Goal: Information Seeking & Learning: Learn about a topic

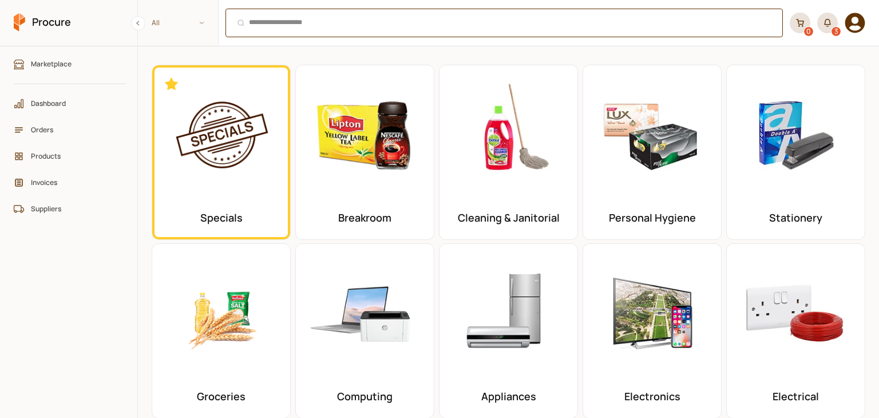
click at [306, 23] on div "Ctrl + K" at bounding box center [505, 23] width 558 height 29
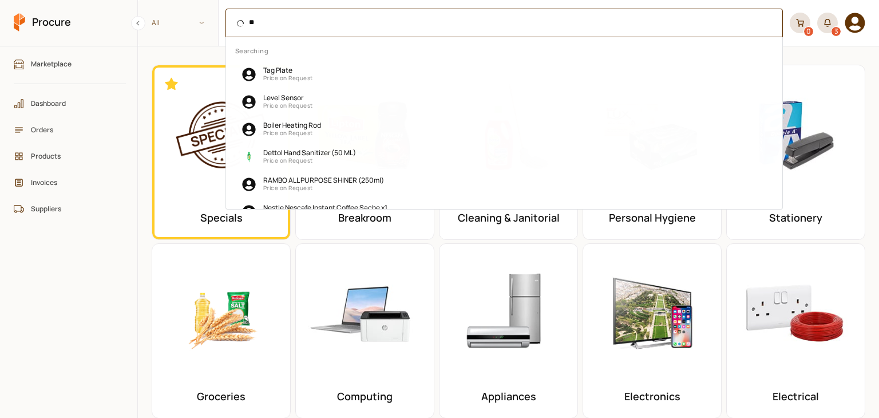
type input "***"
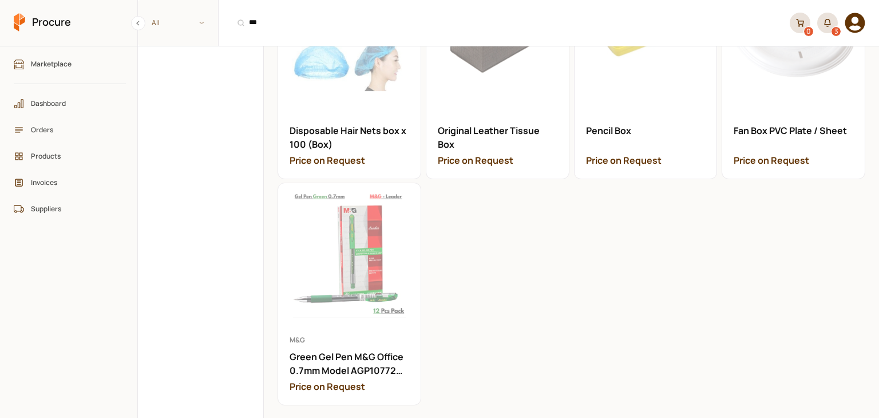
scroll to position [1297, 0]
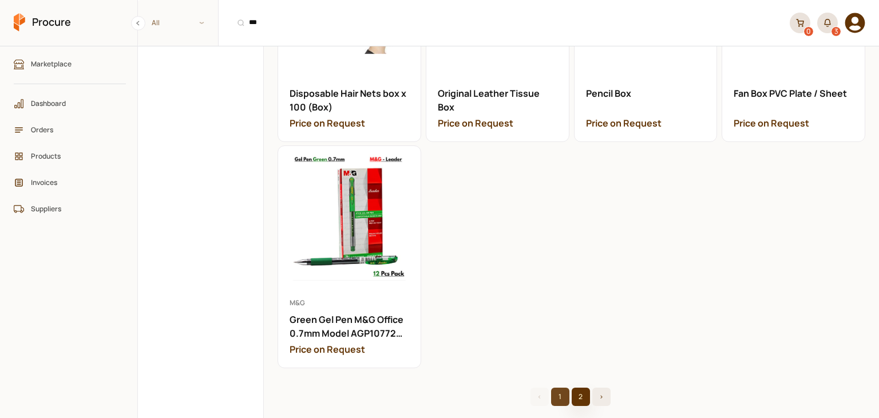
click at [573, 388] on button "2" at bounding box center [581, 397] width 18 height 18
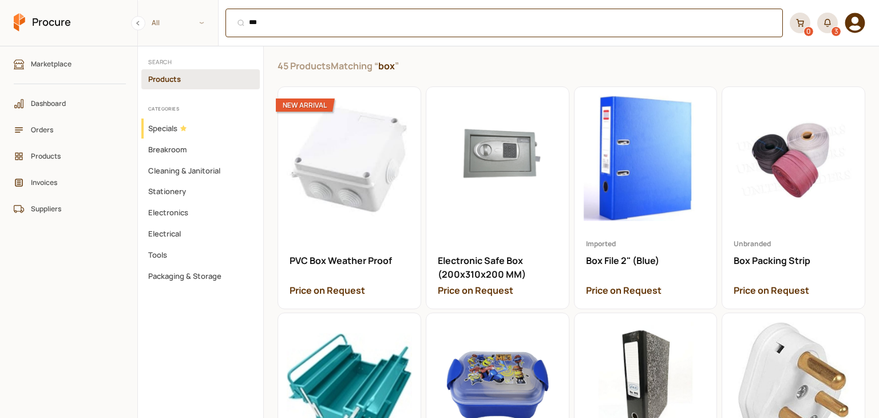
click at [367, 21] on div "*** Ctrl + K" at bounding box center [505, 23] width 558 height 29
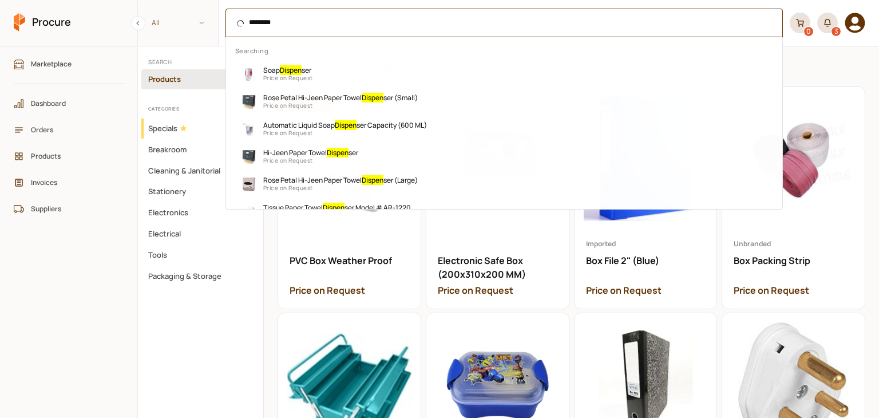
type input "*********"
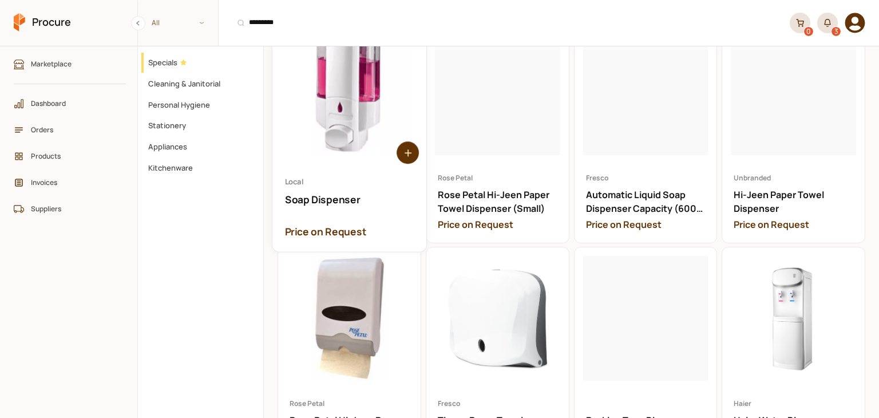
scroll to position [115, 0]
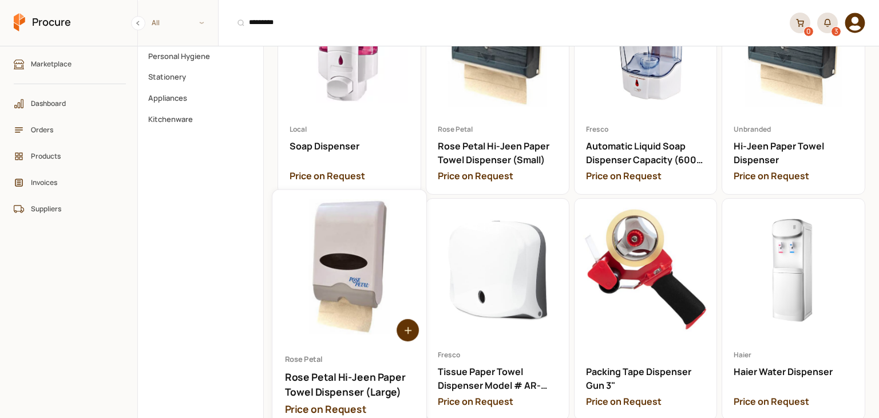
drag, startPoint x: 386, startPoint y: 256, endPoint x: 337, endPoint y: 233, distance: 54.3
click at [337, 233] on link "Open Rose Petal Hi-Jeen Paper Towel Dispenser (Large)" at bounding box center [350, 309] width 154 height 239
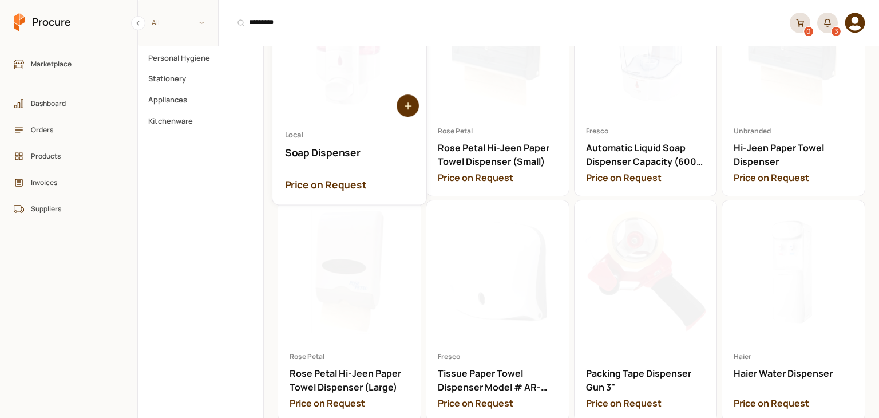
scroll to position [115, 0]
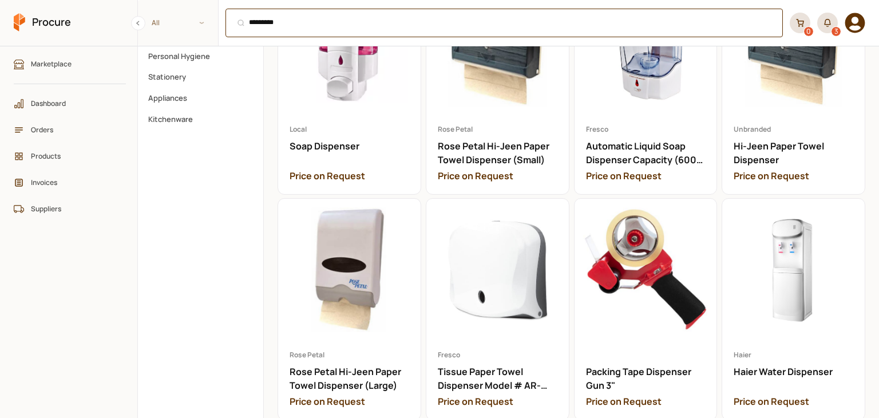
click at [250, 23] on div "********* Ctrl + K" at bounding box center [505, 23] width 558 height 29
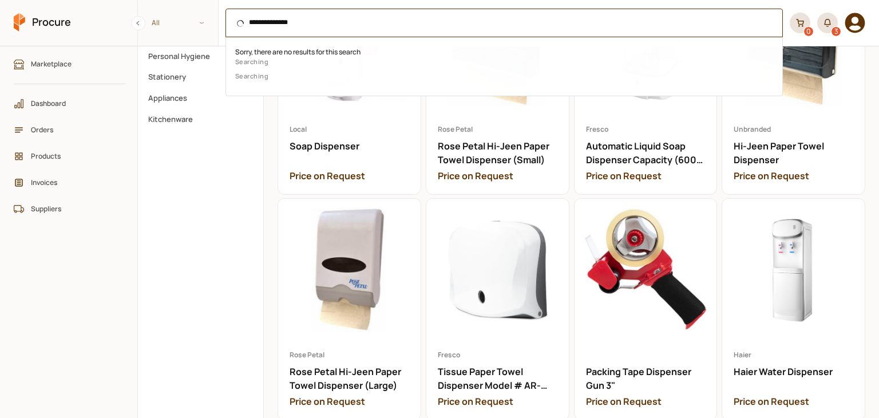
type input "**********"
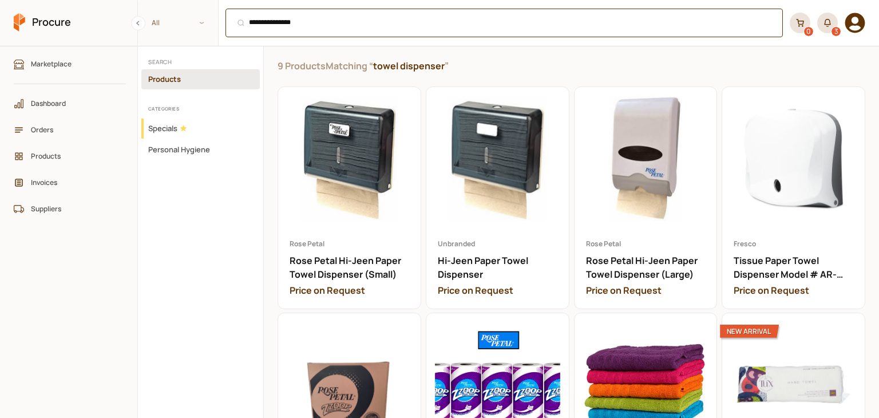
click at [392, 21] on div "**********" at bounding box center [505, 23] width 558 height 29
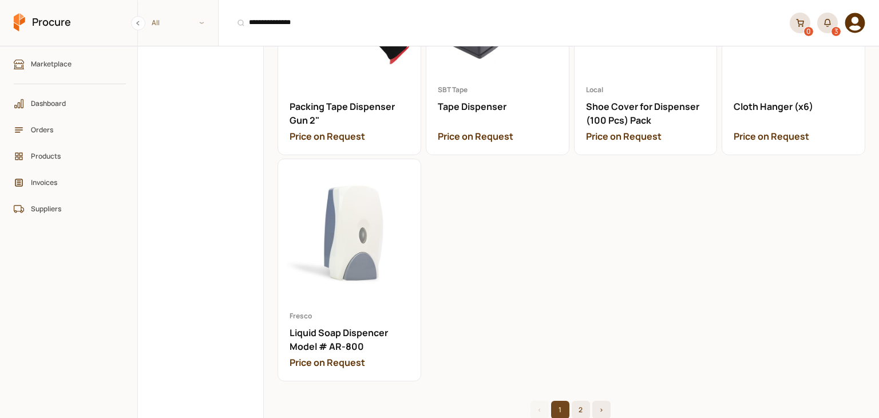
scroll to position [1297, 0]
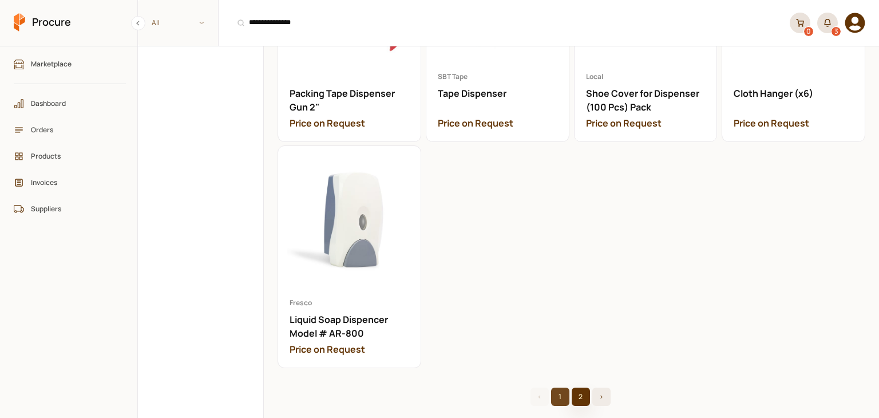
click at [574, 388] on button "2" at bounding box center [581, 397] width 18 height 18
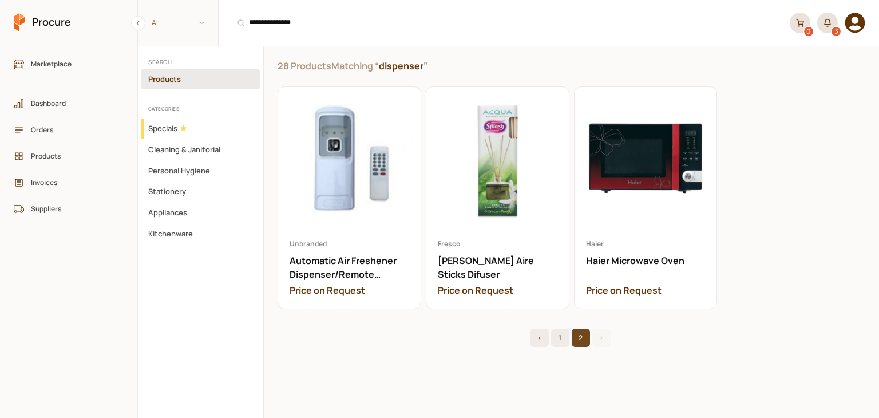
click at [176, 78] on button "Products" at bounding box center [200, 79] width 119 height 20
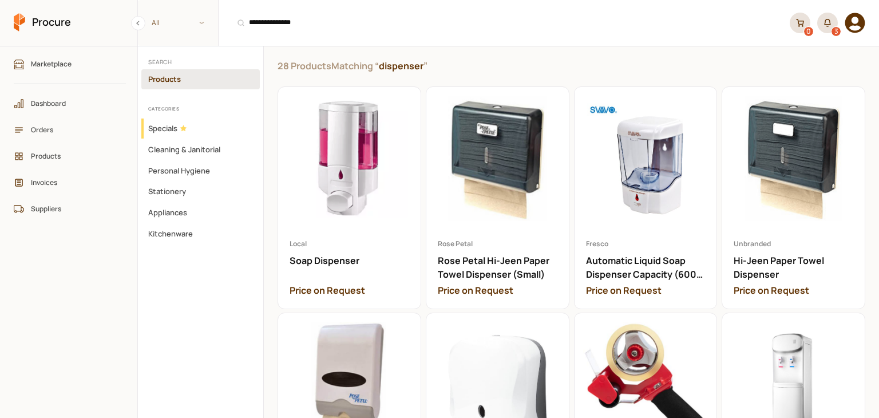
click at [190, 14] on span "All" at bounding box center [178, 22] width 80 height 19
click at [176, 50] on p "All" at bounding box center [177, 50] width 65 height 11
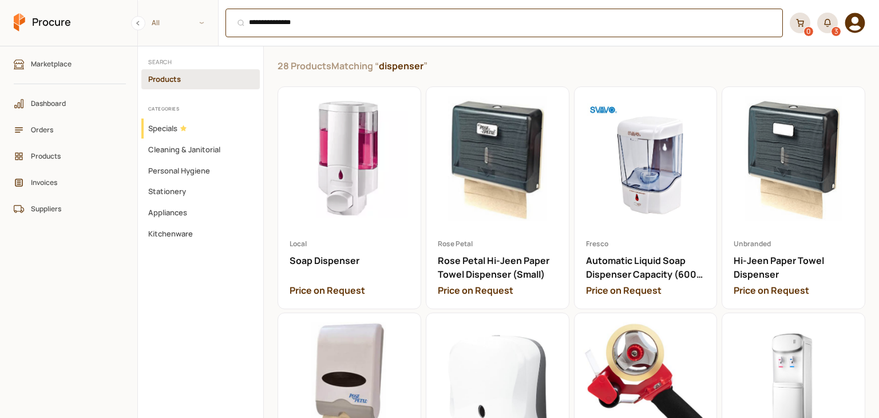
click at [710, 27] on div "**********" at bounding box center [505, 23] width 558 height 29
click at [200, 28] on span "All" at bounding box center [178, 22] width 80 height 19
click at [265, 34] on div "Ctrl + K" at bounding box center [505, 23] width 558 height 29
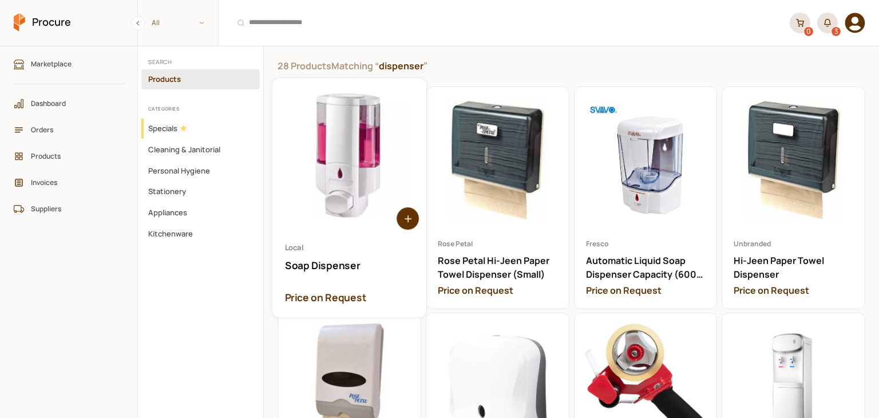
click at [345, 141] on link "Open Soap Dispenser" at bounding box center [350, 197] width 154 height 239
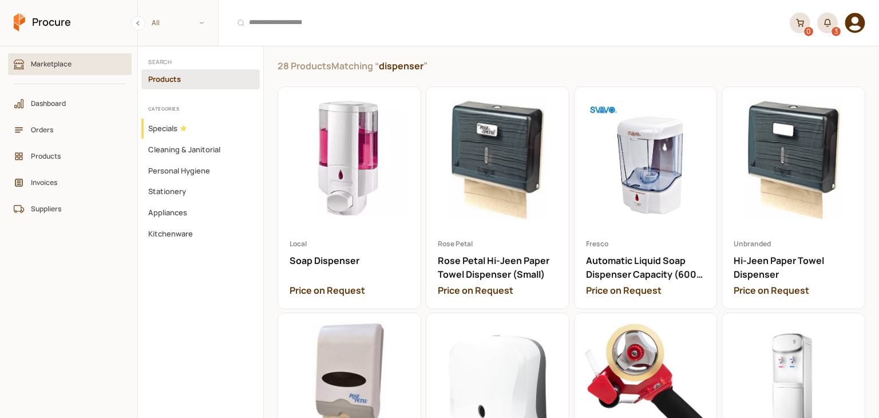
click at [86, 70] on link "Marketplace" at bounding box center [70, 64] width 124 height 22
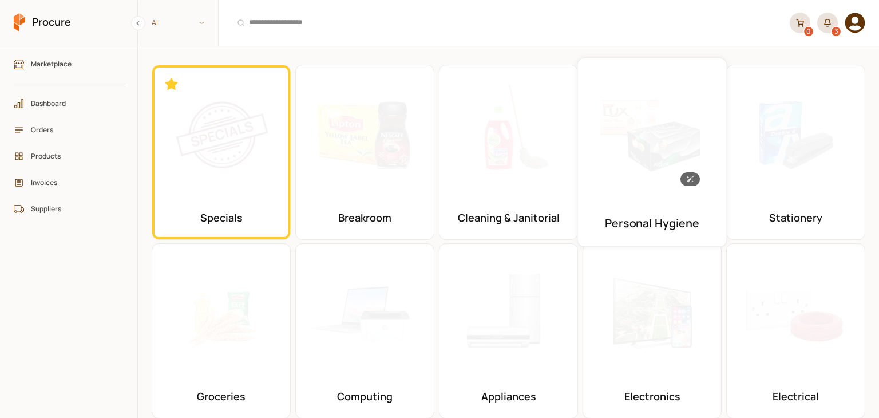
click at [678, 143] on img at bounding box center [652, 133] width 131 height 131
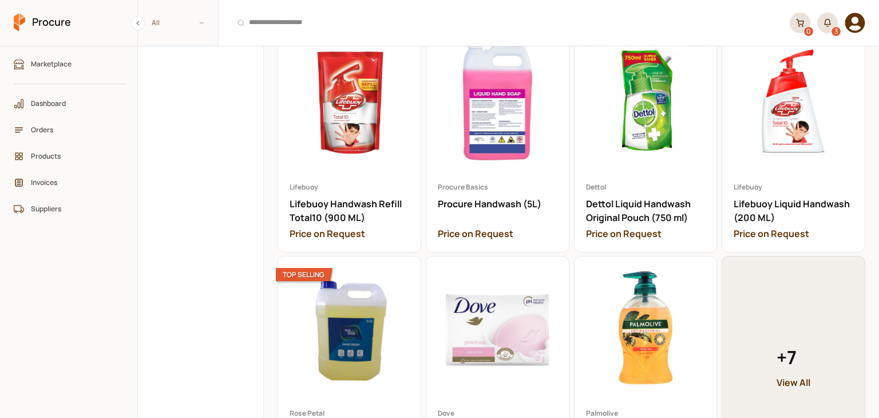
scroll to position [2233, 0]
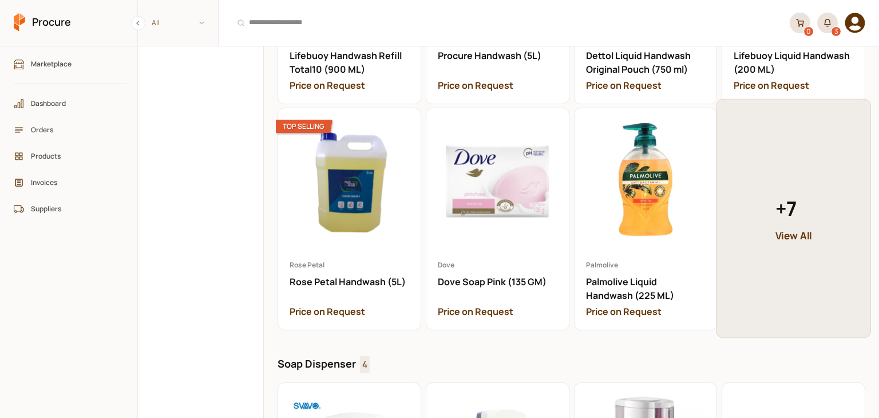
click at [786, 228] on small "View All" at bounding box center [794, 235] width 37 height 15
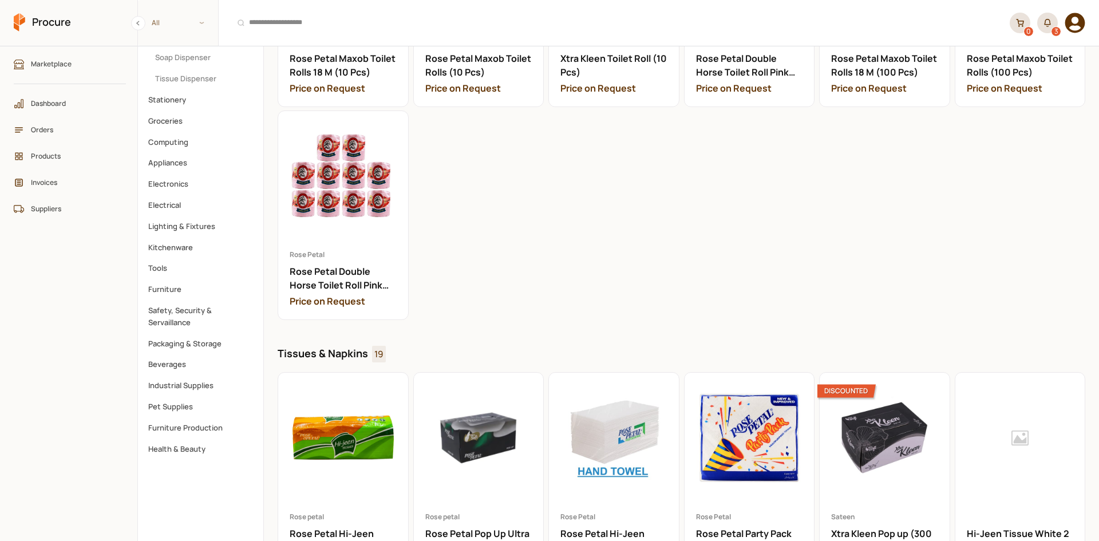
scroll to position [38, 0]
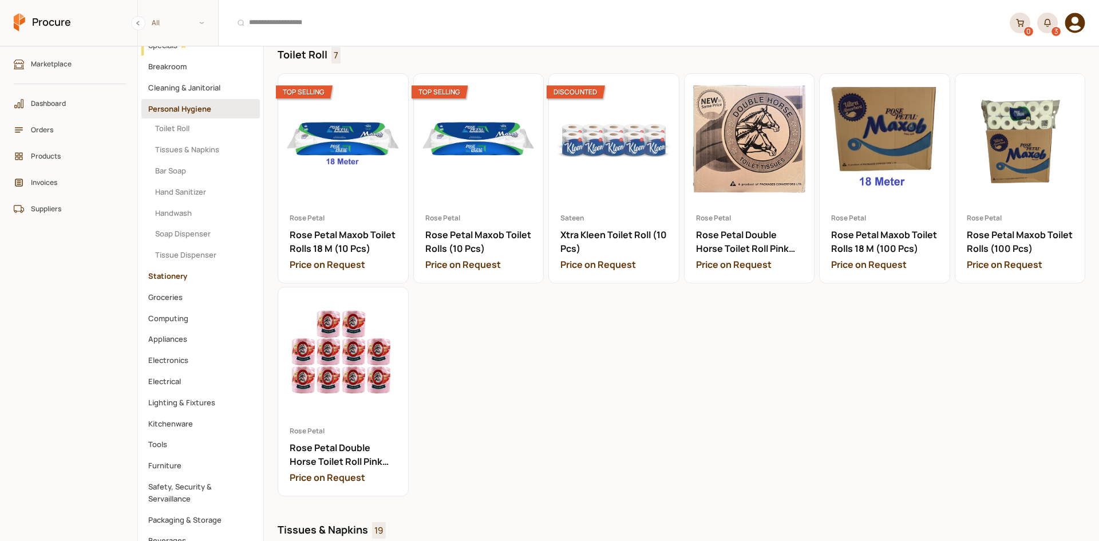
click at [177, 269] on button "Stationery" at bounding box center [200, 276] width 119 height 20
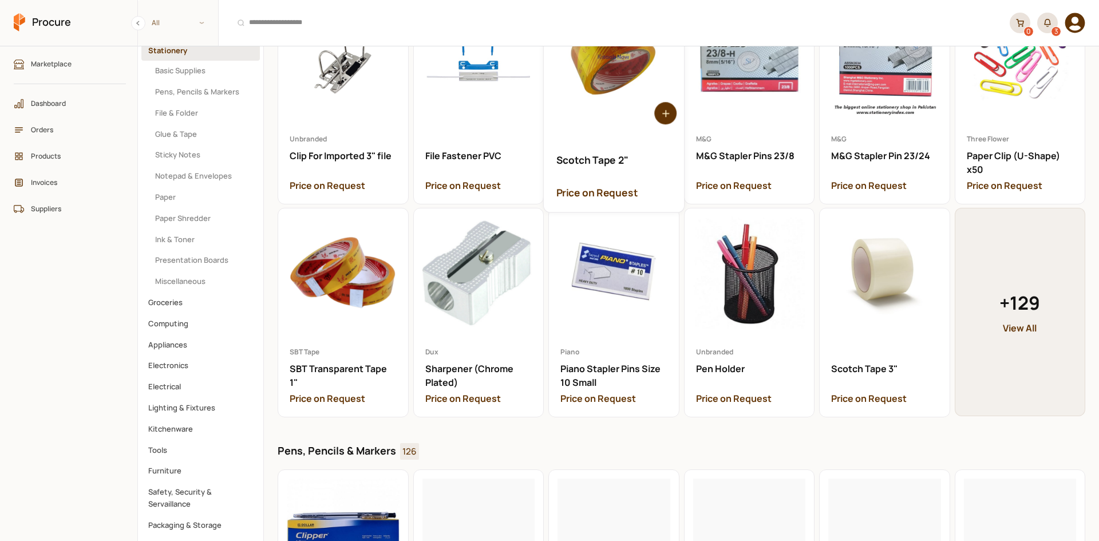
scroll to position [172, 0]
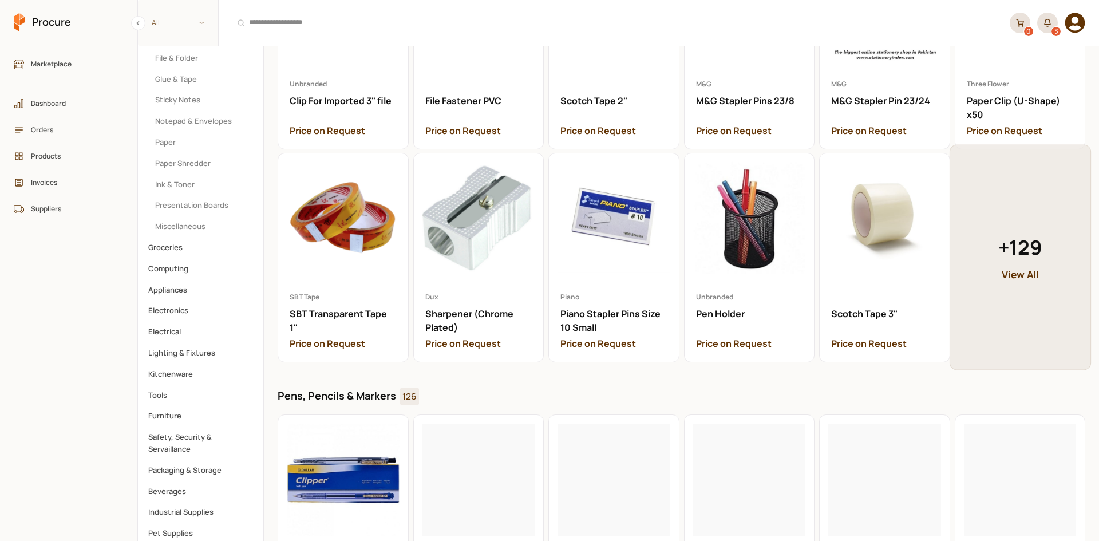
click at [879, 252] on span "+ 129" at bounding box center [1020, 247] width 44 height 30
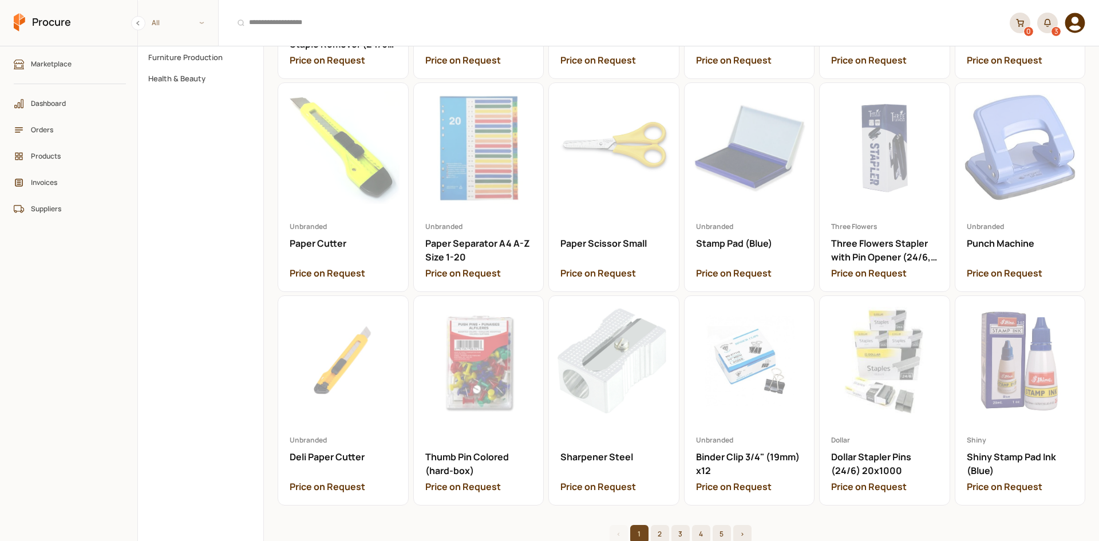
scroll to position [687, 0]
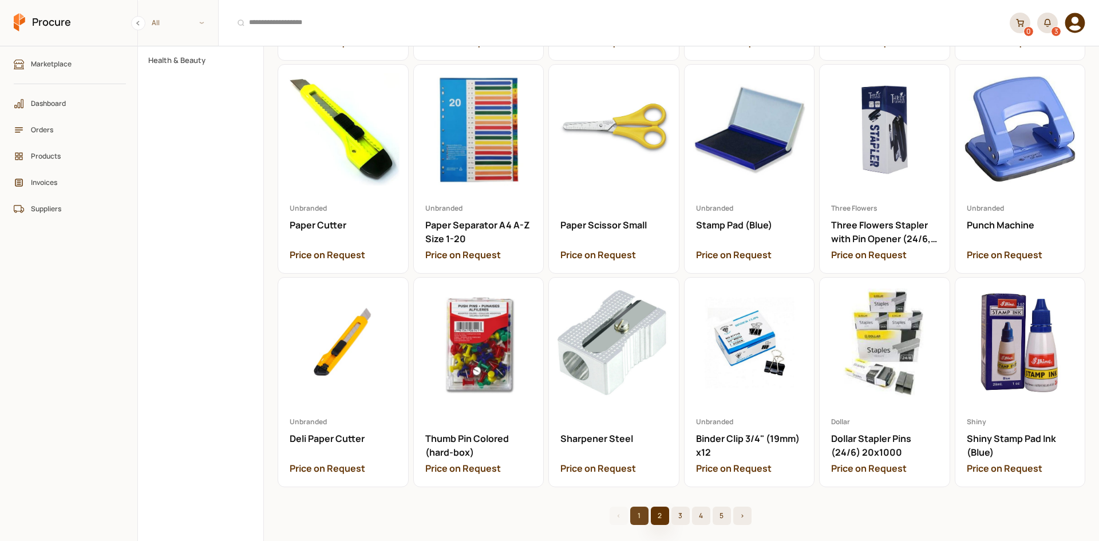
click at [654, 417] on button "2" at bounding box center [660, 516] width 18 height 18
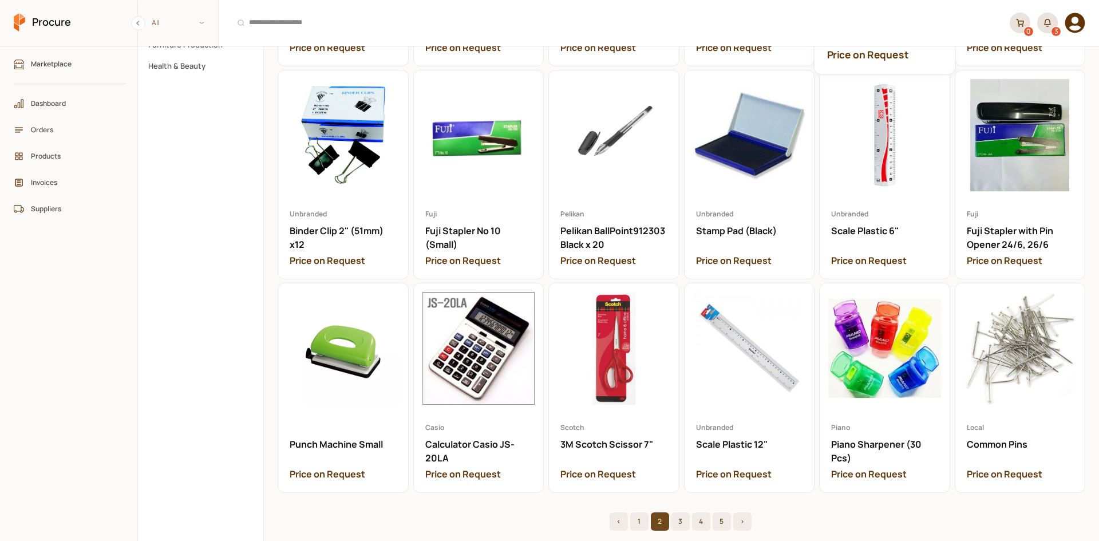
scroll to position [688, 0]
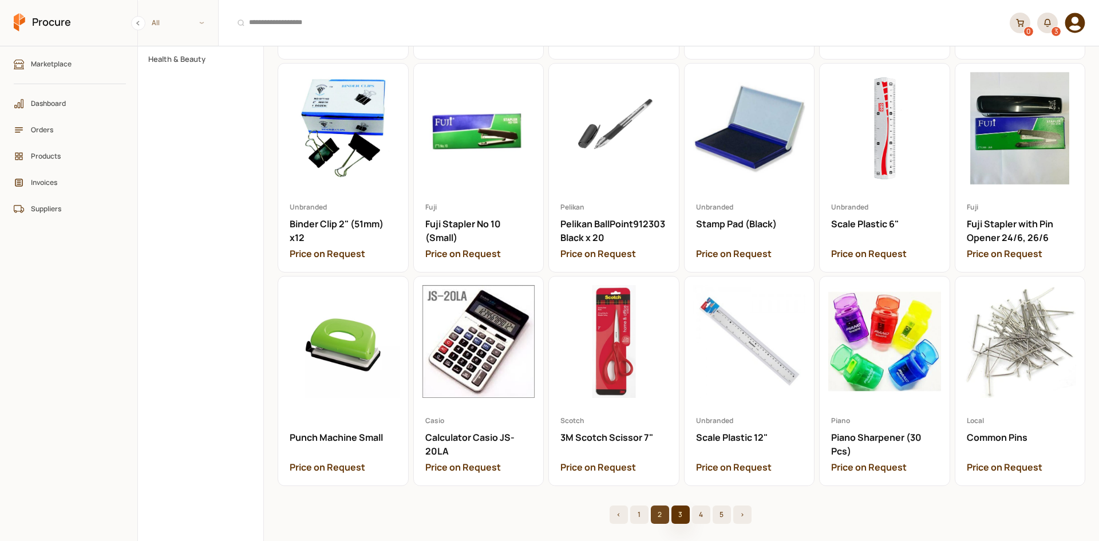
click at [677, 417] on button "3" at bounding box center [681, 515] width 18 height 18
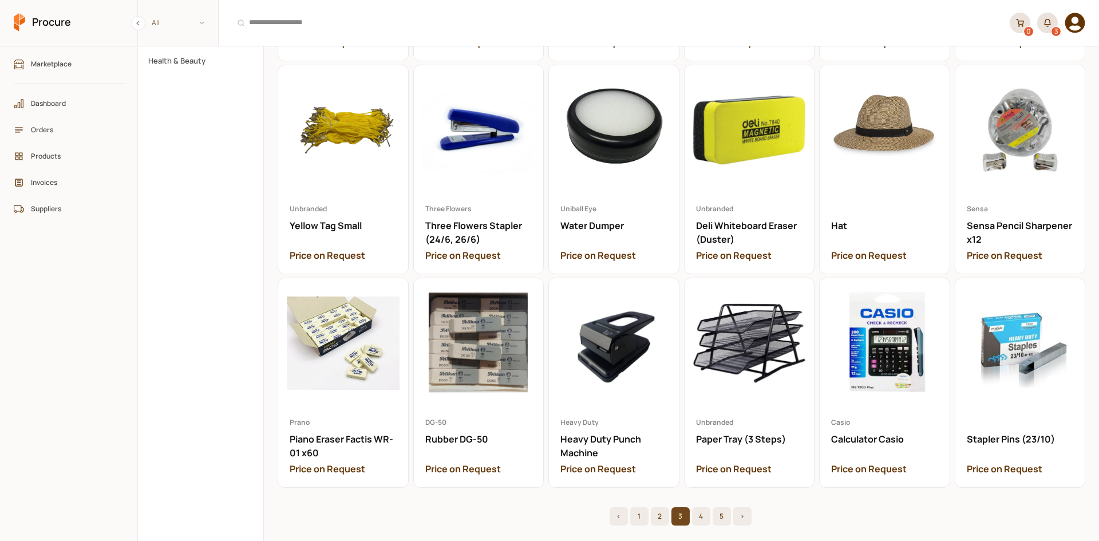
scroll to position [688, 0]
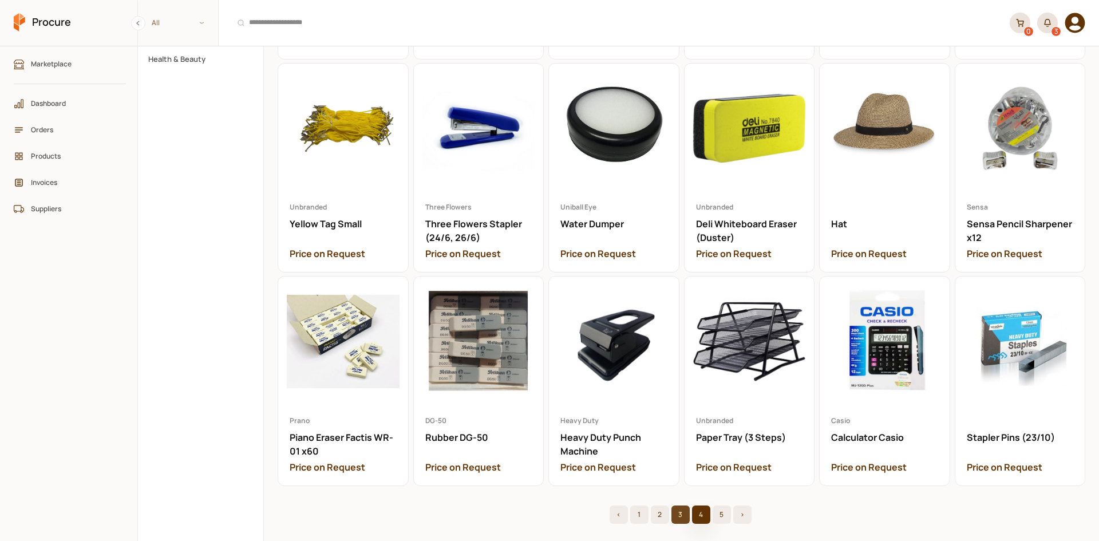
click at [703, 417] on button "4" at bounding box center [701, 515] width 18 height 18
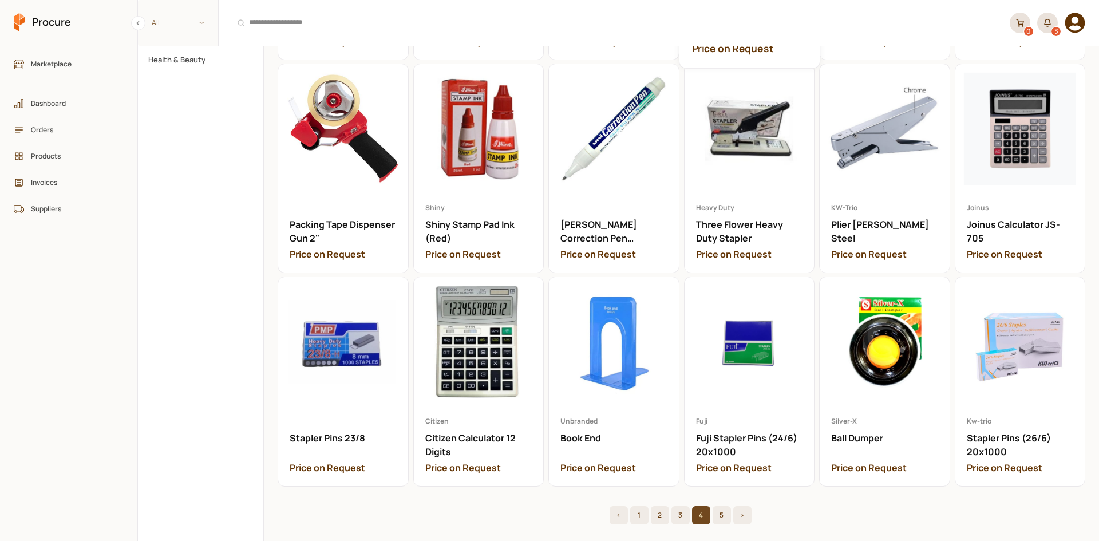
scroll to position [688, 0]
click at [723, 417] on button "5" at bounding box center [722, 515] width 18 height 18
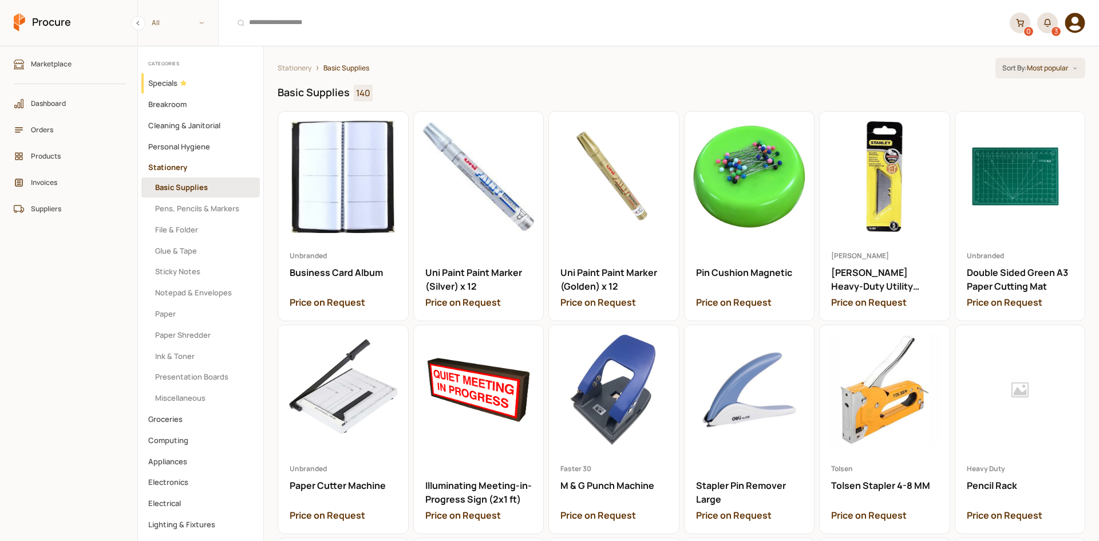
drag, startPoint x: 218, startPoint y: 207, endPoint x: 533, endPoint y: 486, distance: 420.7
click at [218, 207] on button "Pens, Pencils & Markers" at bounding box center [200, 209] width 119 height 20
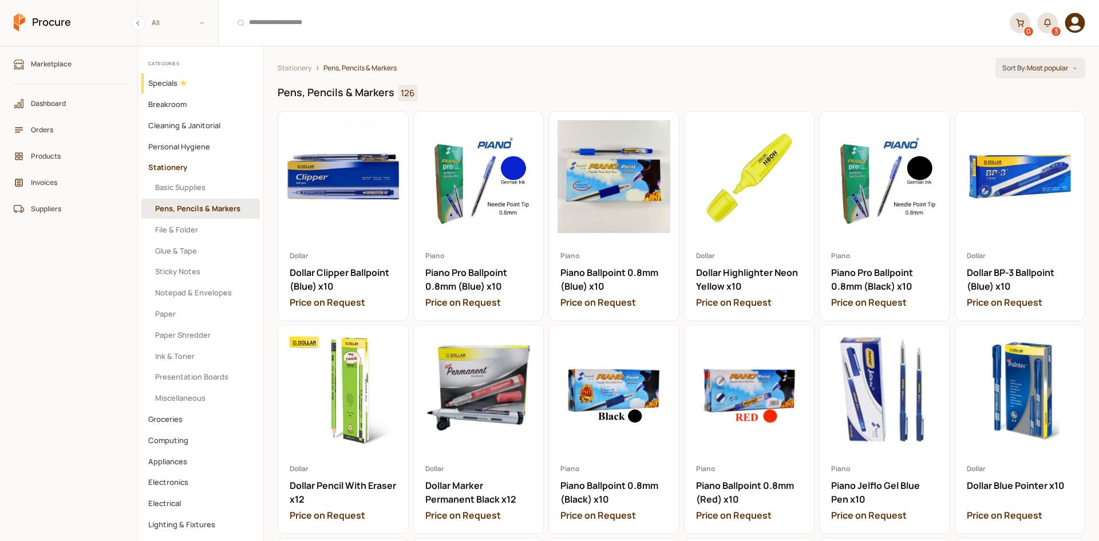
click at [55, 380] on ul "Marketplace Dashboard Orders Products Invoices Suppliers" at bounding box center [70, 293] width 112 height 481
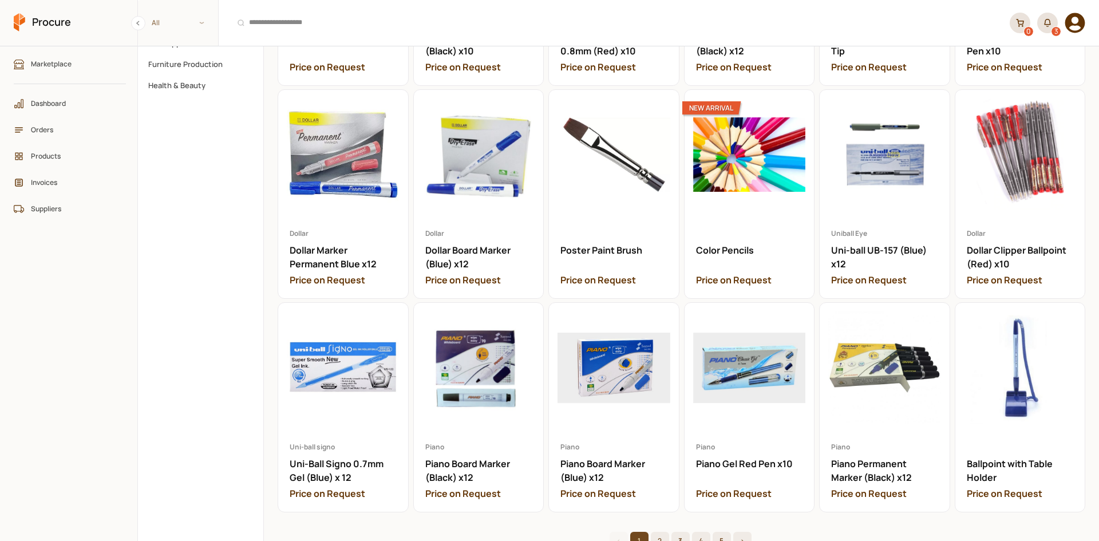
scroll to position [688, 0]
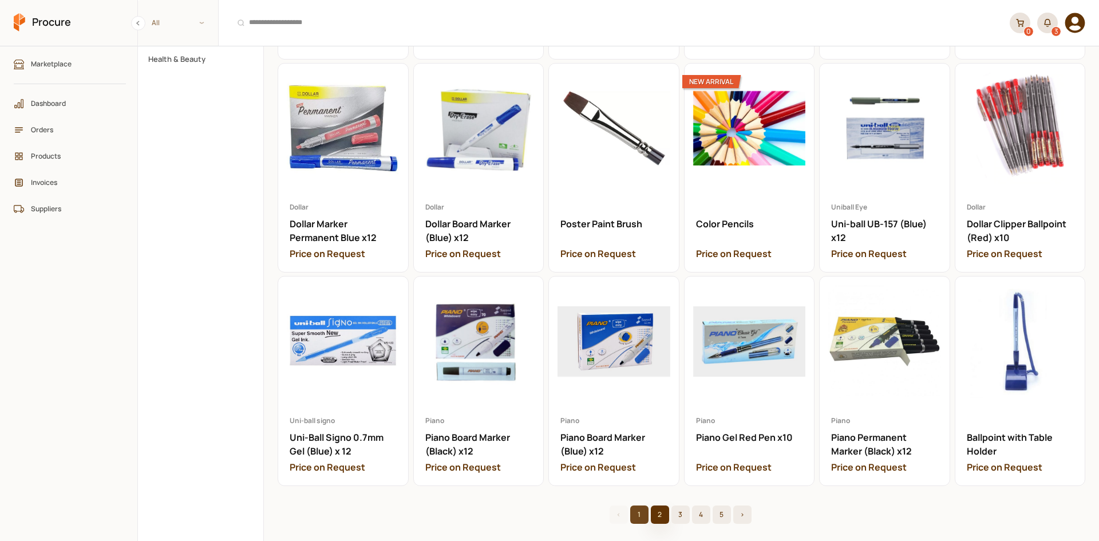
click at [654, 417] on button "2" at bounding box center [660, 515] width 18 height 18
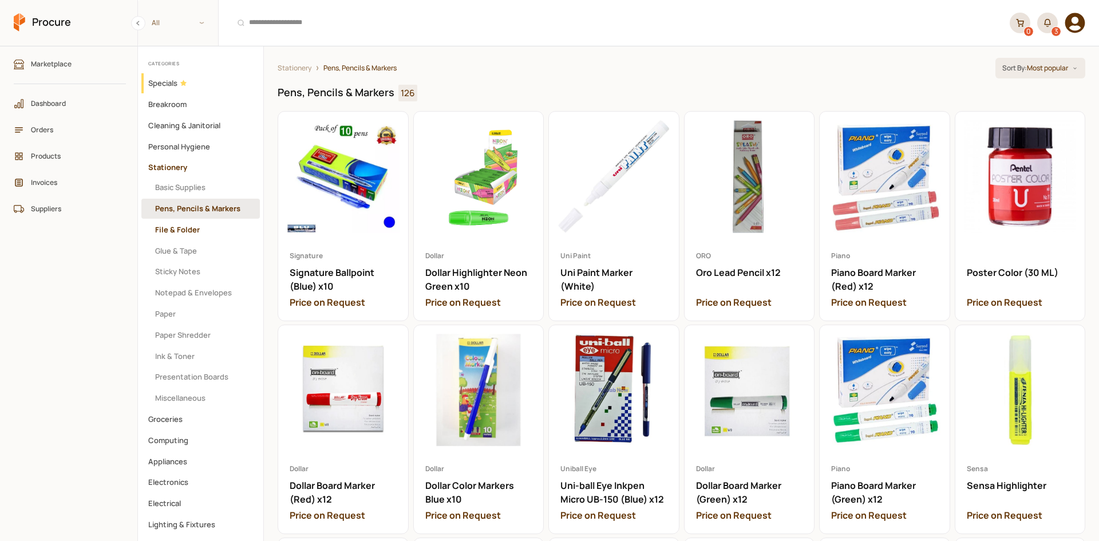
click at [217, 230] on button "File & Folder" at bounding box center [200, 230] width 119 height 20
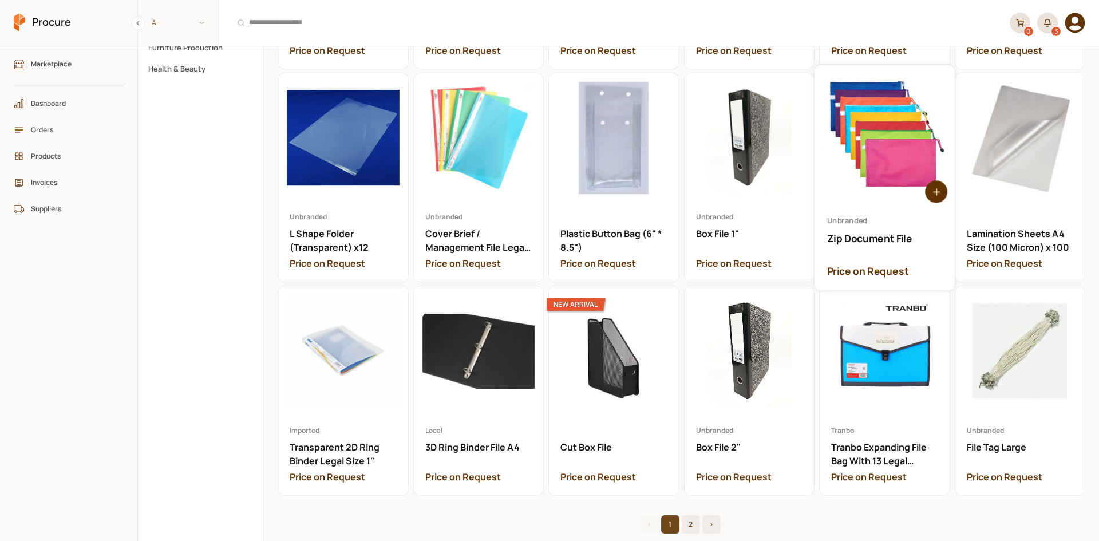
scroll to position [688, 0]
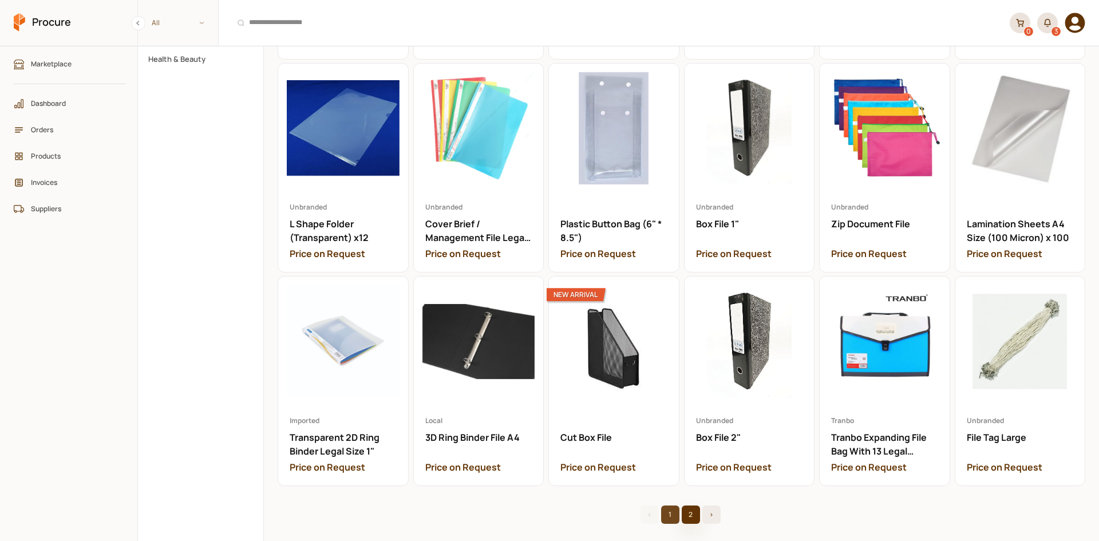
click at [682, 417] on button "2" at bounding box center [691, 515] width 18 height 18
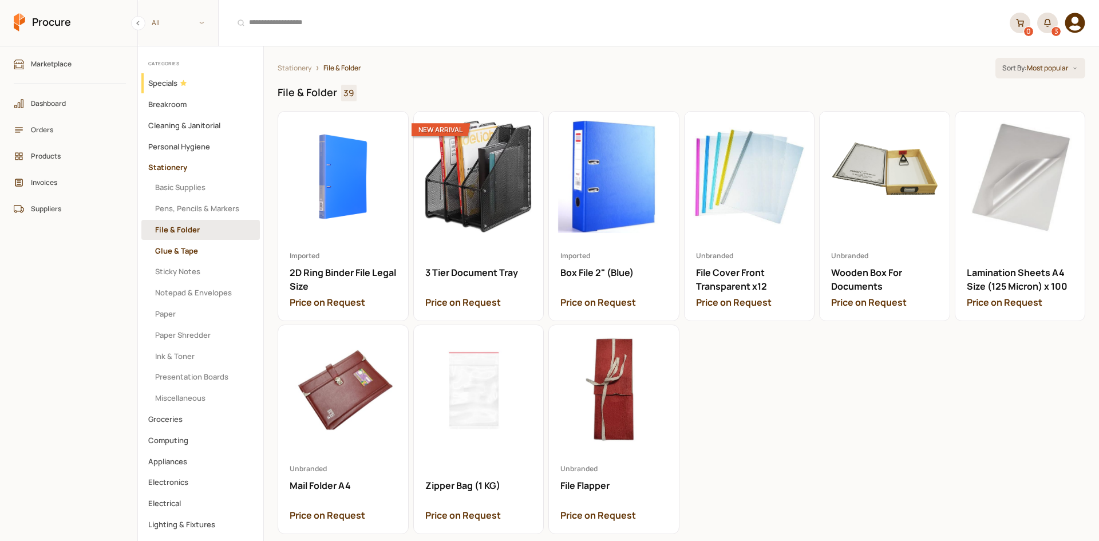
click at [214, 244] on button "Glue & Tape" at bounding box center [200, 251] width 119 height 20
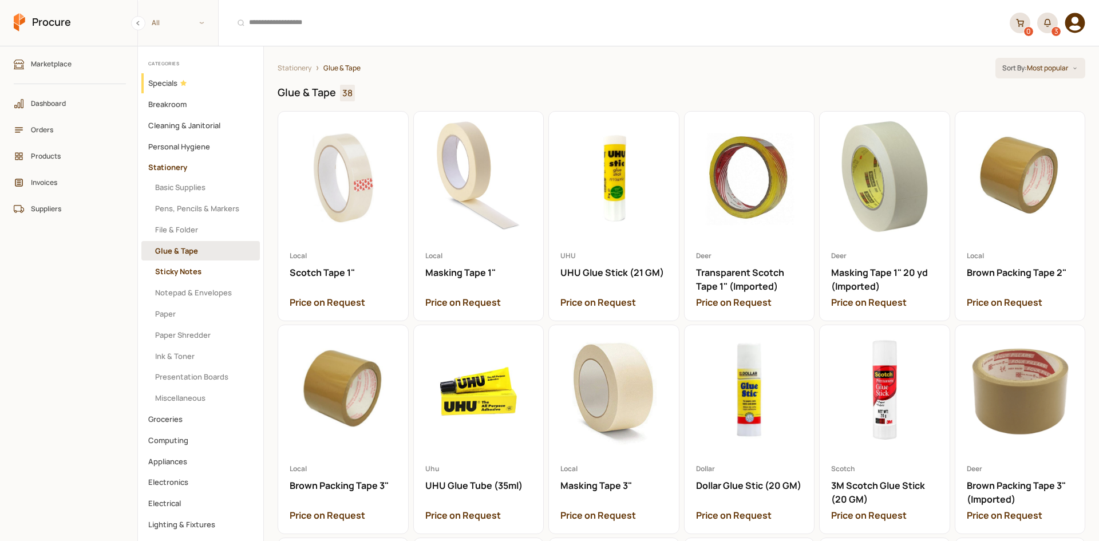
click at [218, 266] on button "Sticky Notes" at bounding box center [200, 272] width 119 height 20
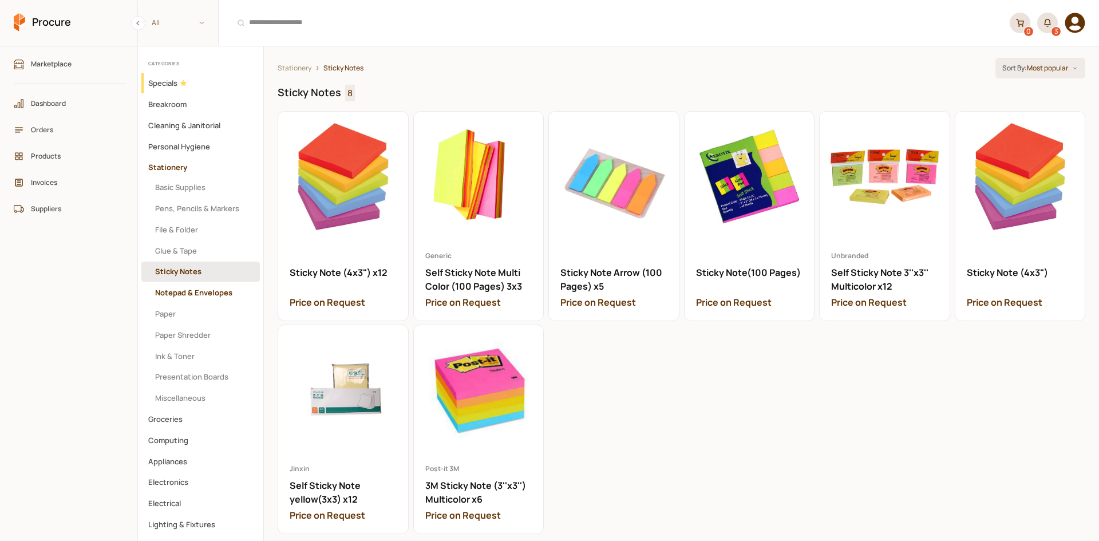
click at [236, 287] on button "Notepad & Envelopes" at bounding box center [200, 293] width 119 height 20
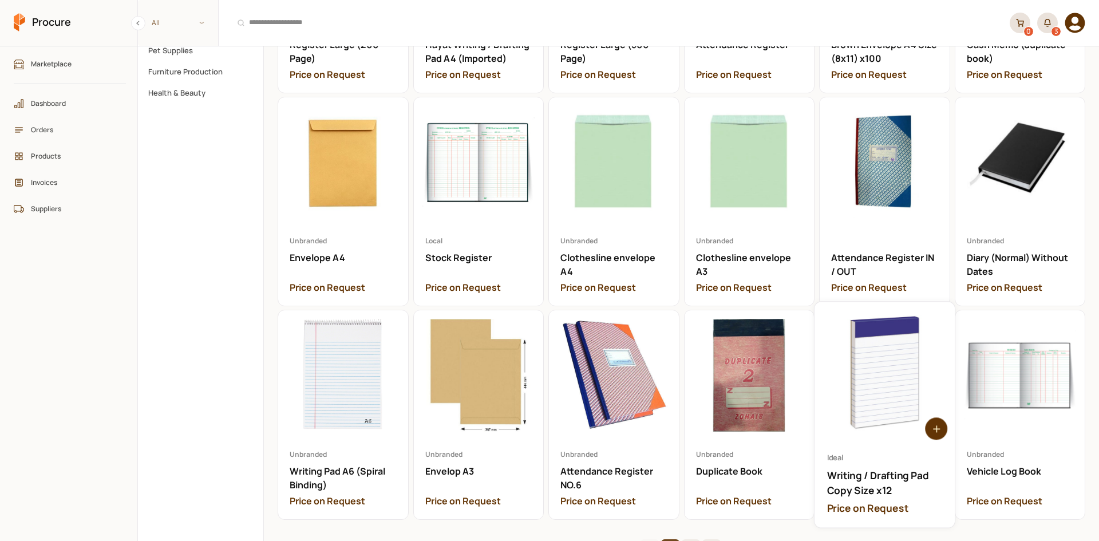
scroll to position [688, 0]
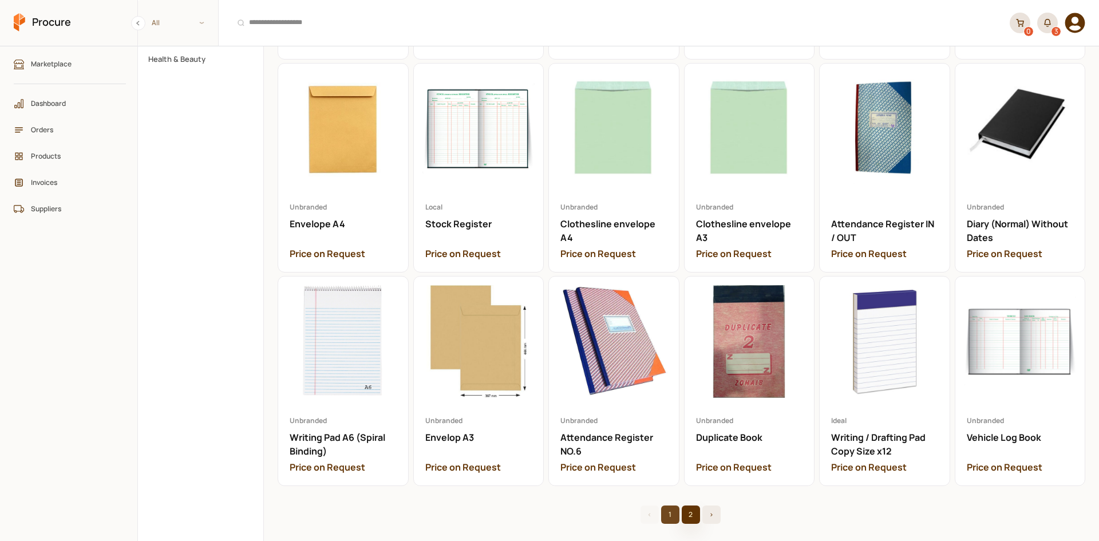
click at [684, 417] on button "2" at bounding box center [691, 515] width 18 height 18
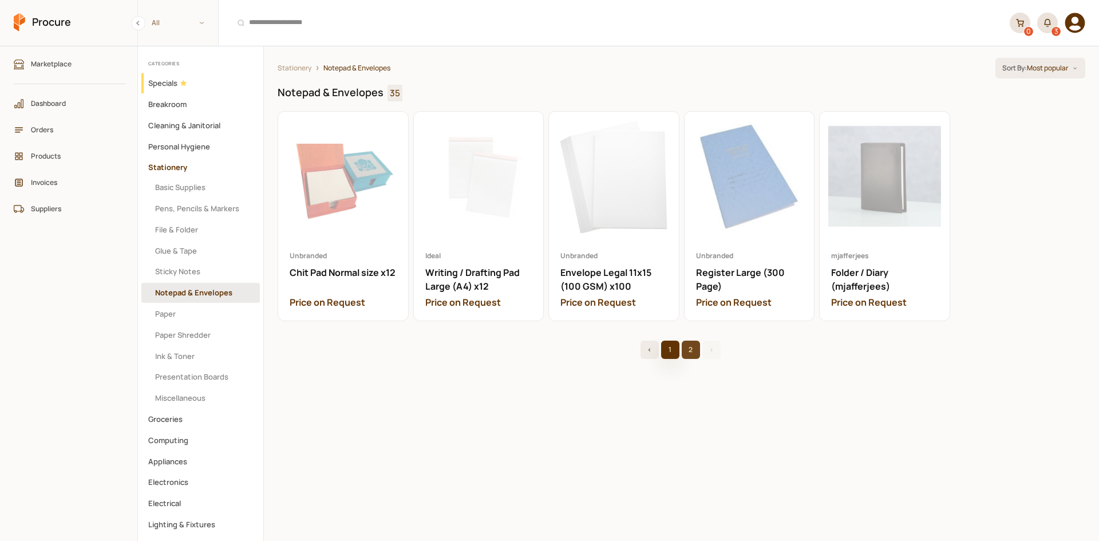
click at [673, 347] on button "1" at bounding box center [670, 350] width 18 height 18
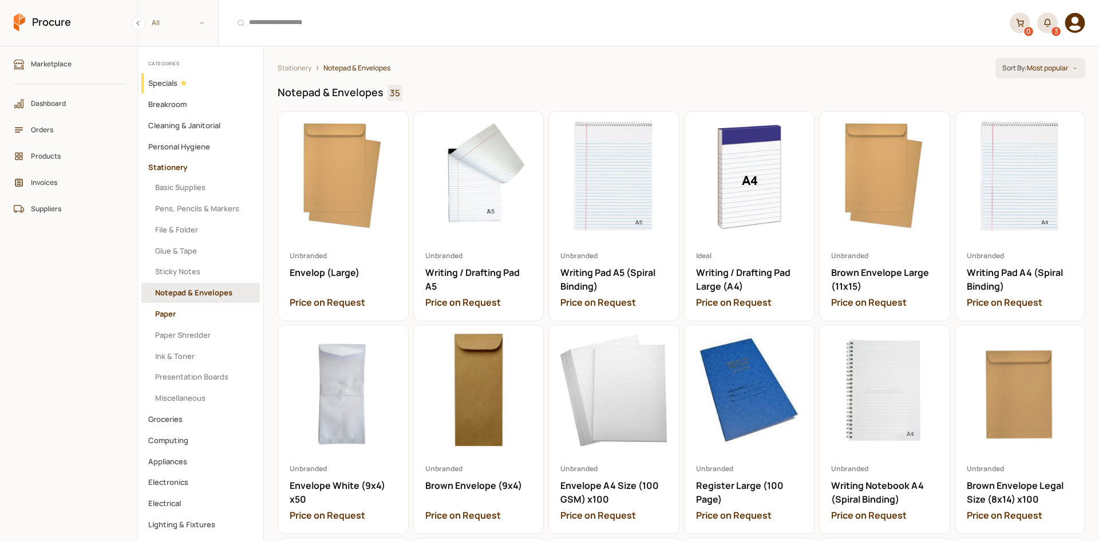
click at [231, 304] on button "Paper" at bounding box center [200, 314] width 119 height 20
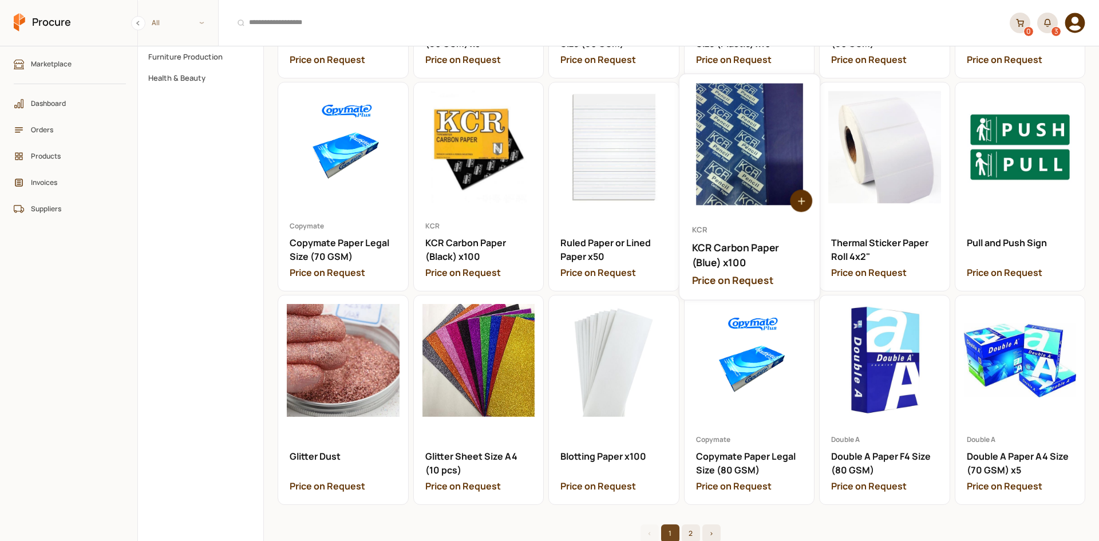
scroll to position [687, 0]
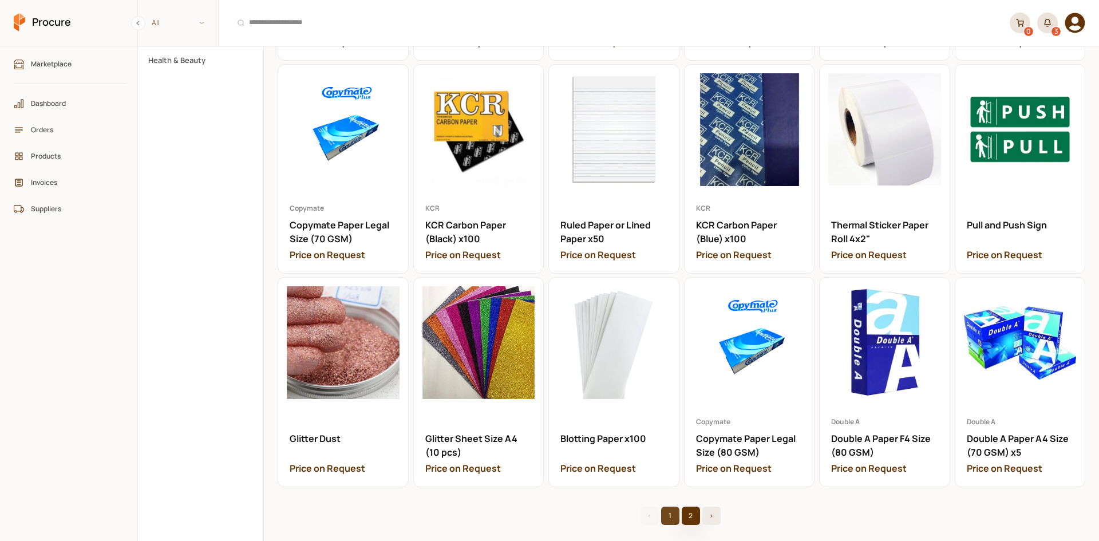
click at [689, 417] on button "2" at bounding box center [691, 516] width 18 height 18
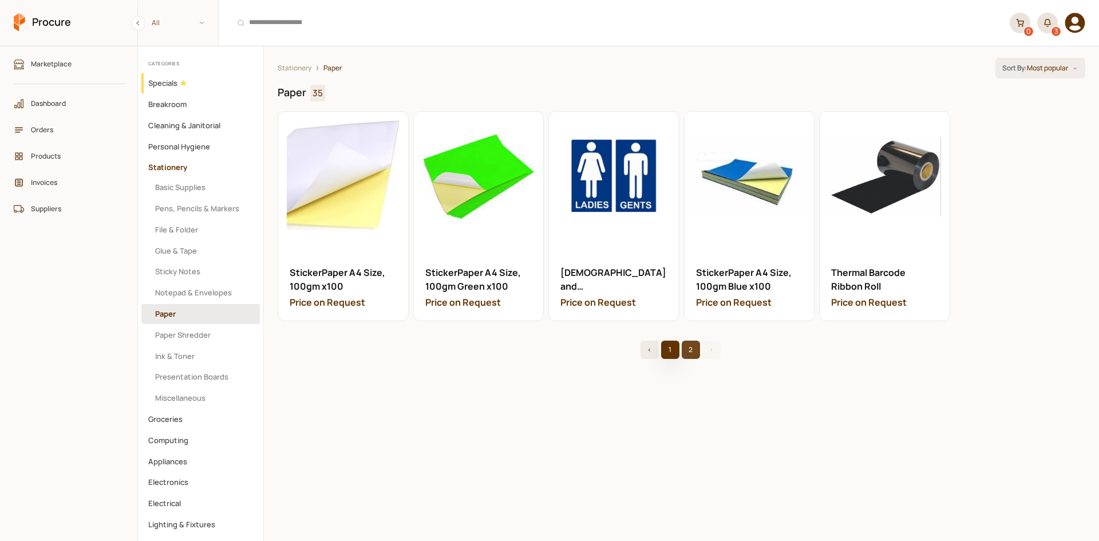
click at [672, 346] on button "1" at bounding box center [670, 350] width 18 height 18
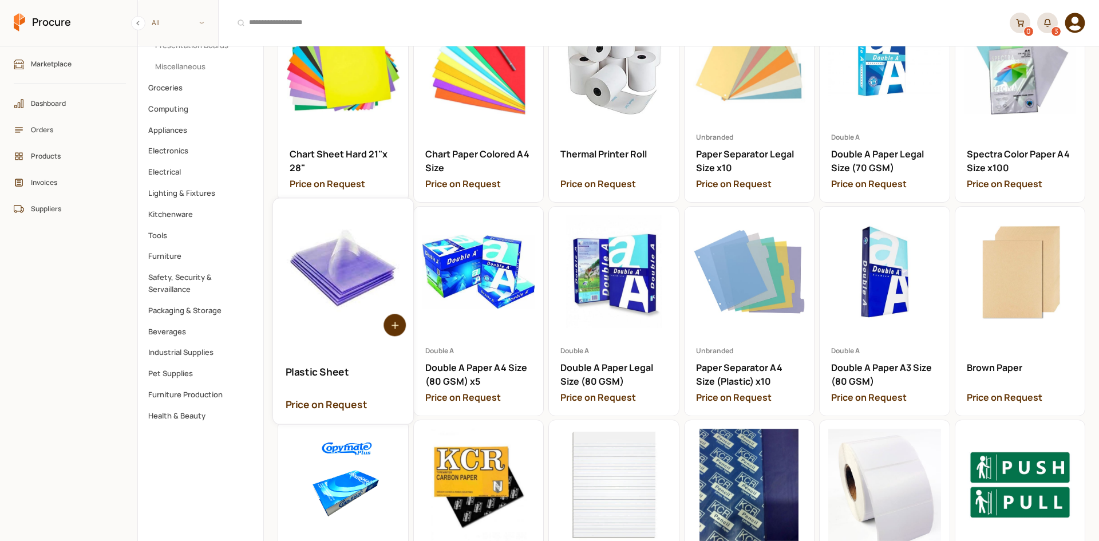
scroll to position [229, 0]
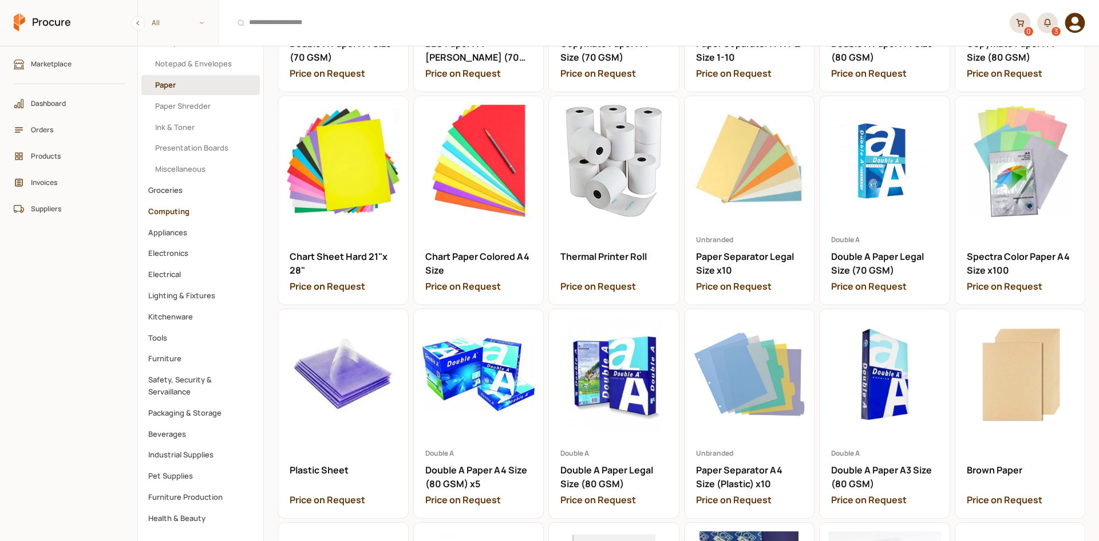
click at [212, 202] on button "Computing" at bounding box center [200, 212] width 119 height 20
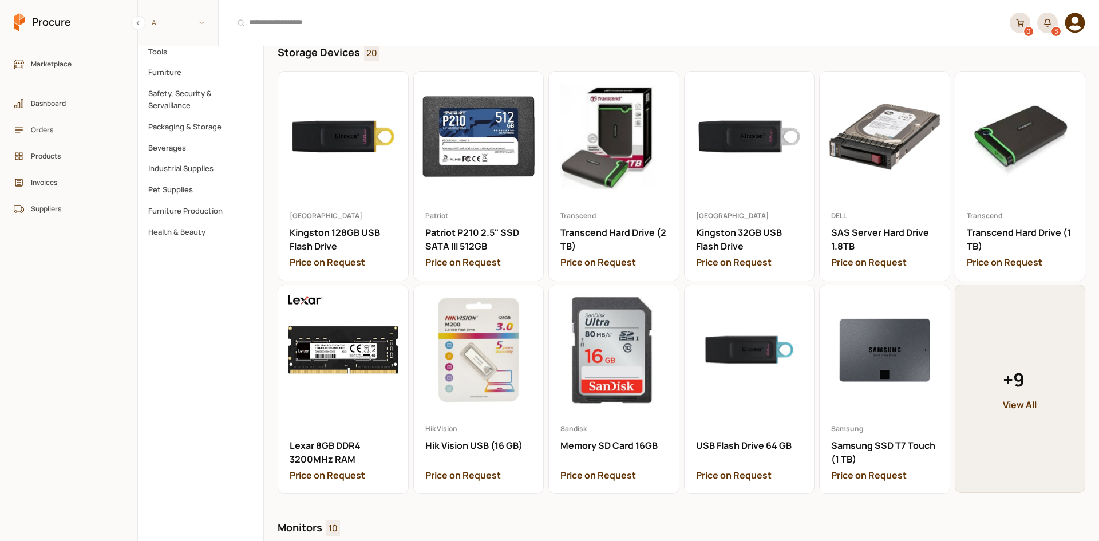
scroll to position [229, 0]
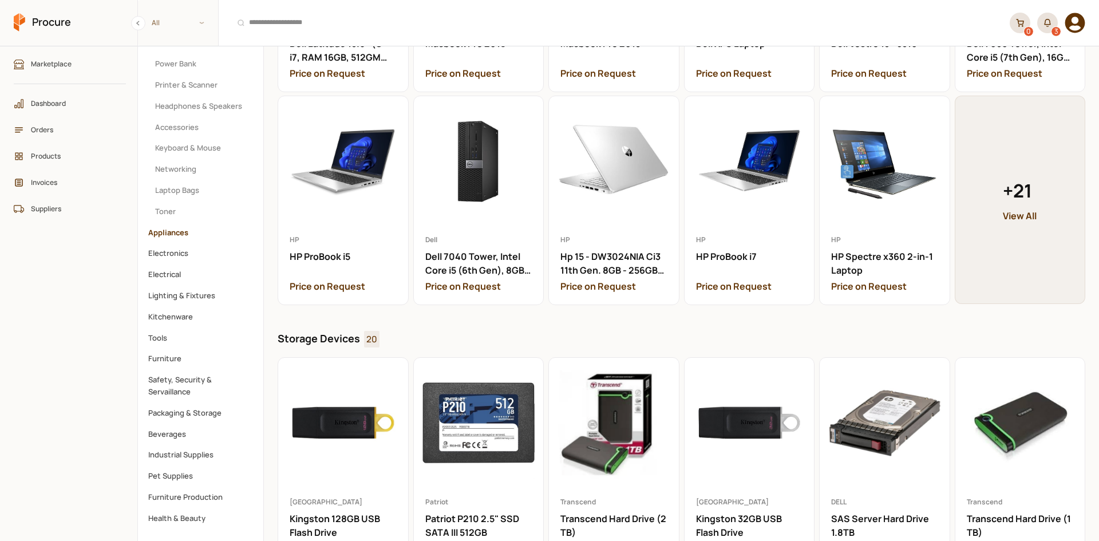
click at [171, 230] on button "Appliances" at bounding box center [200, 233] width 119 height 20
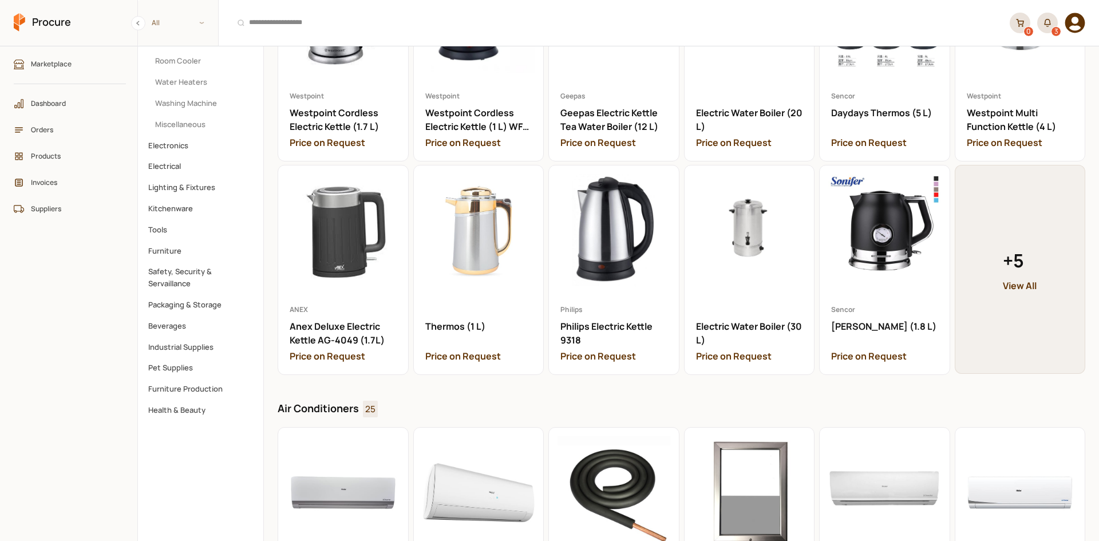
scroll to position [71, 0]
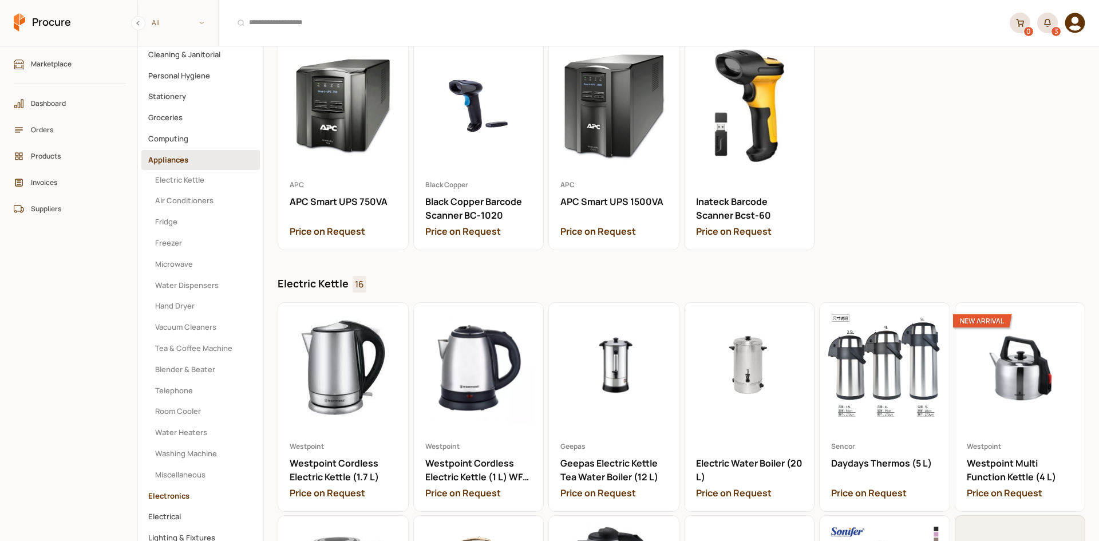
click at [195, 417] on button "Electronics" at bounding box center [200, 496] width 119 height 20
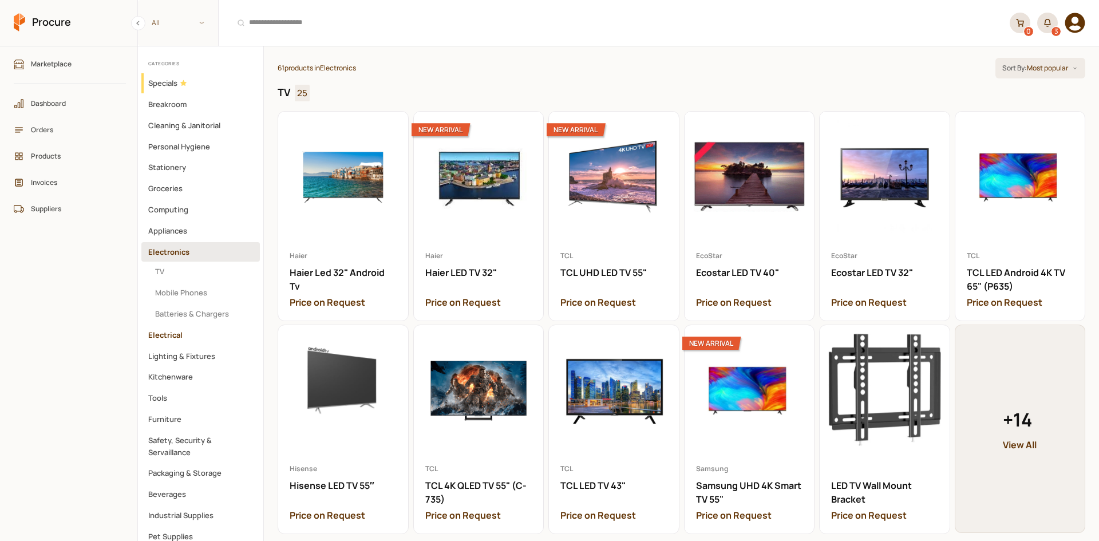
click at [184, 333] on button "Electrical" at bounding box center [200, 335] width 119 height 20
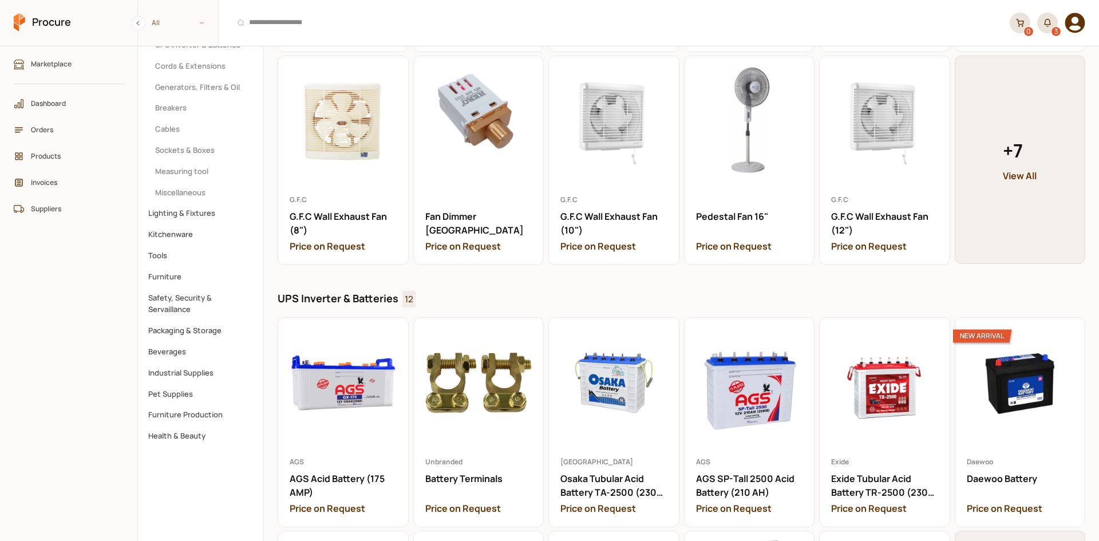
scroll to position [251, 0]
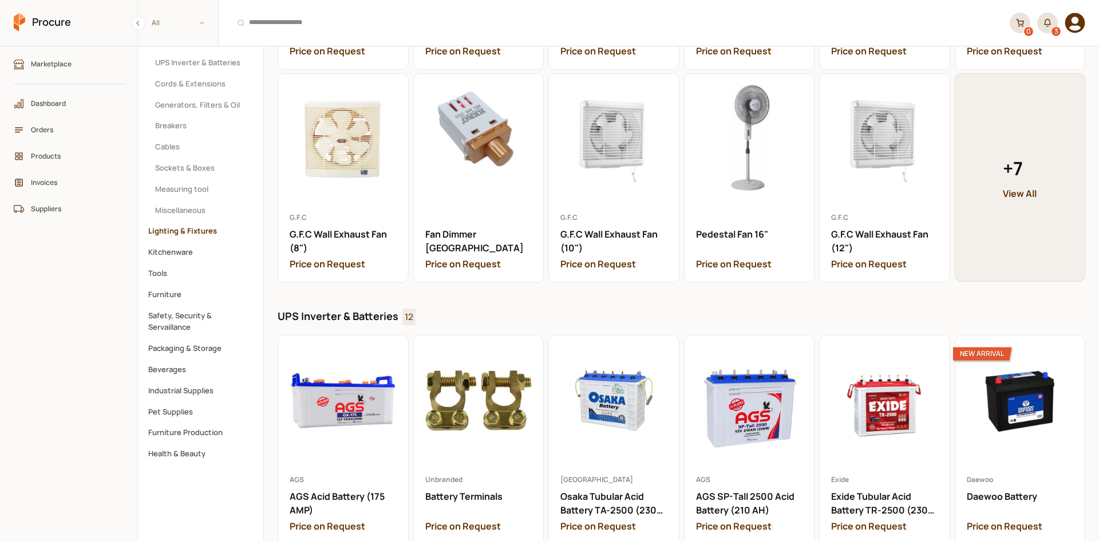
click at [196, 224] on button "Lighting & Fixtures" at bounding box center [200, 231] width 119 height 20
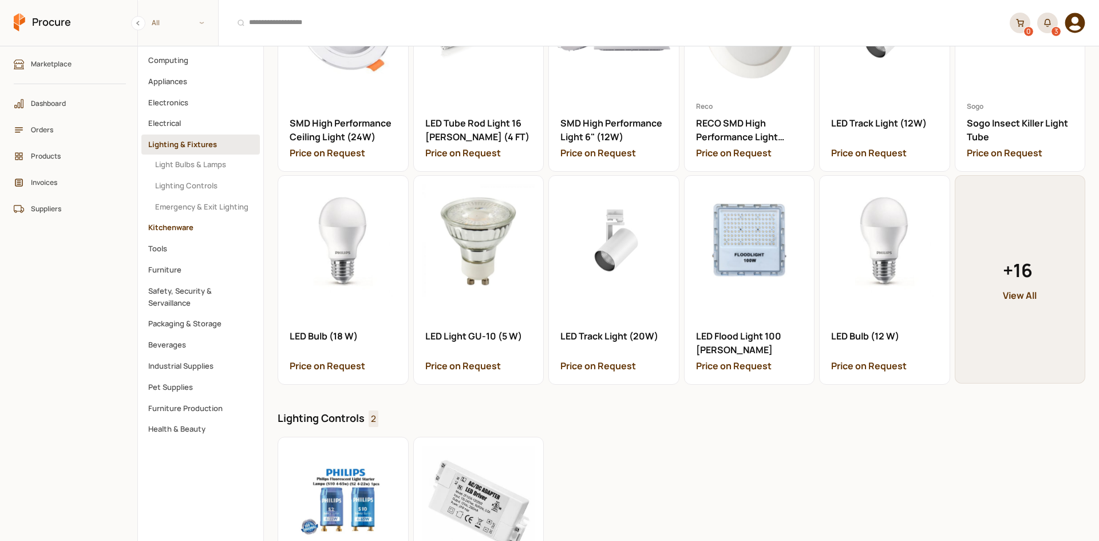
scroll to position [135, 0]
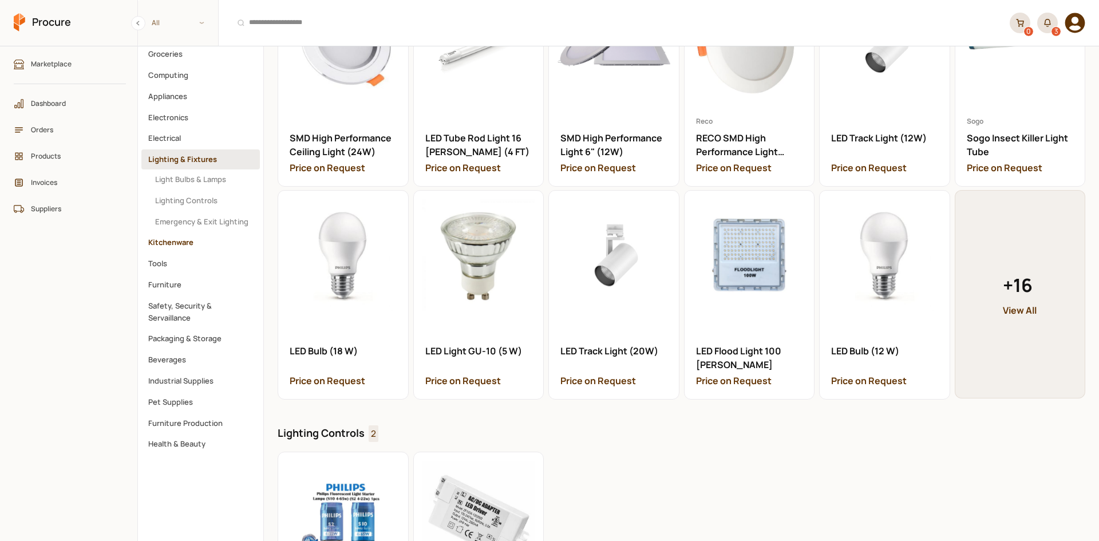
click at [179, 238] on button "Kitchenware" at bounding box center [200, 242] width 119 height 20
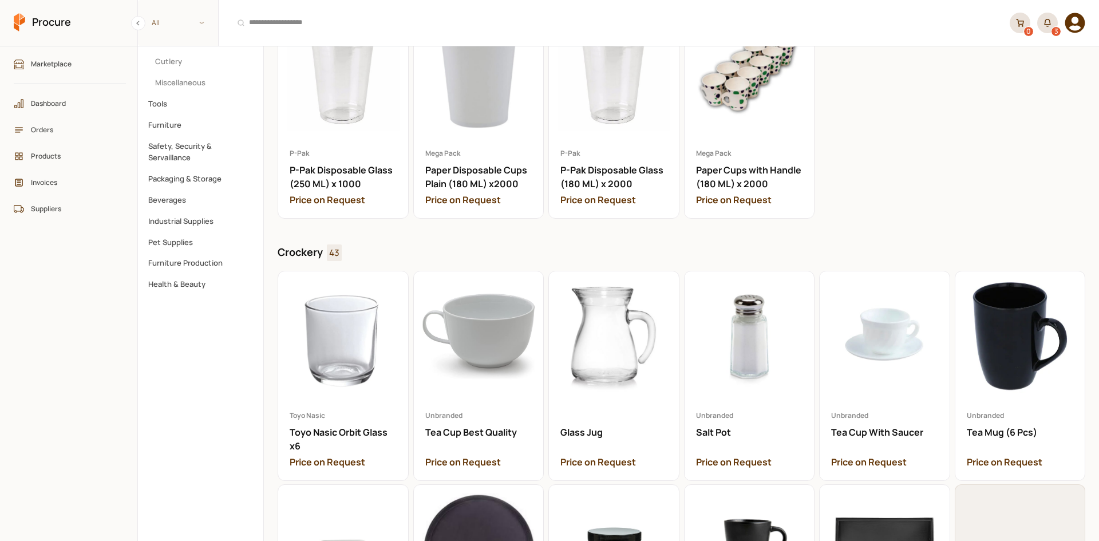
scroll to position [286, 0]
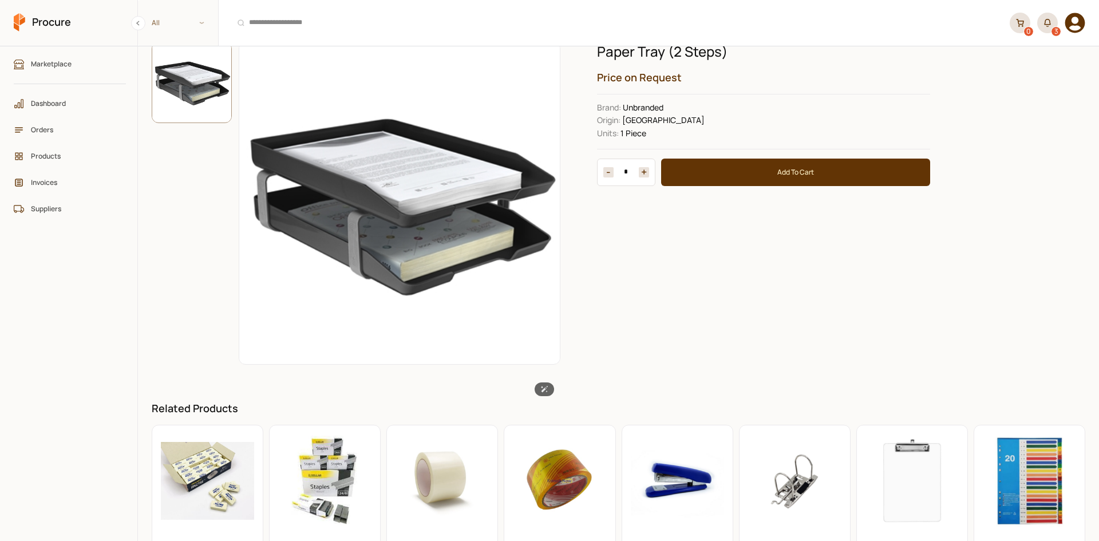
scroll to position [57, 0]
